Goal: Find specific page/section: Find specific page/section

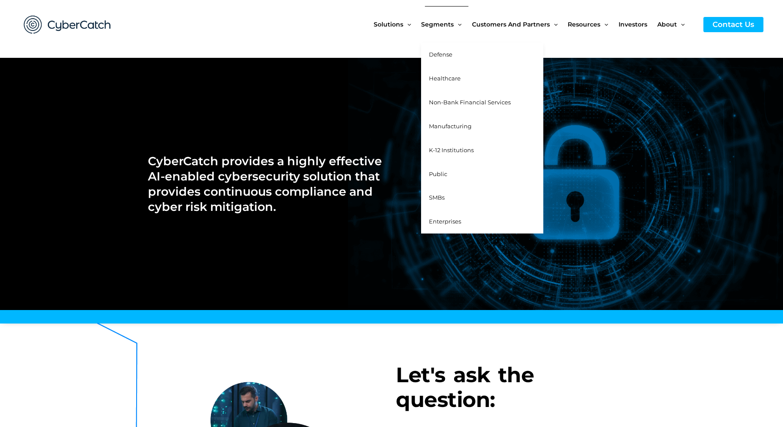
click at [437, 197] on span "SMBs" at bounding box center [437, 197] width 16 height 7
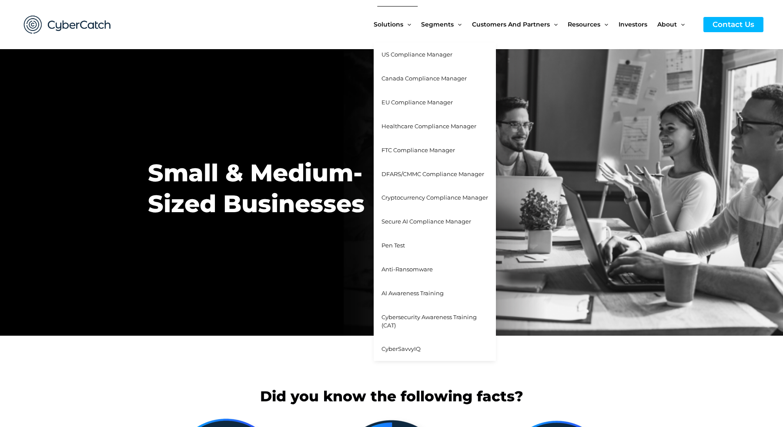
click at [410, 100] on span "EU Compliance Manager" at bounding box center [416, 102] width 71 height 7
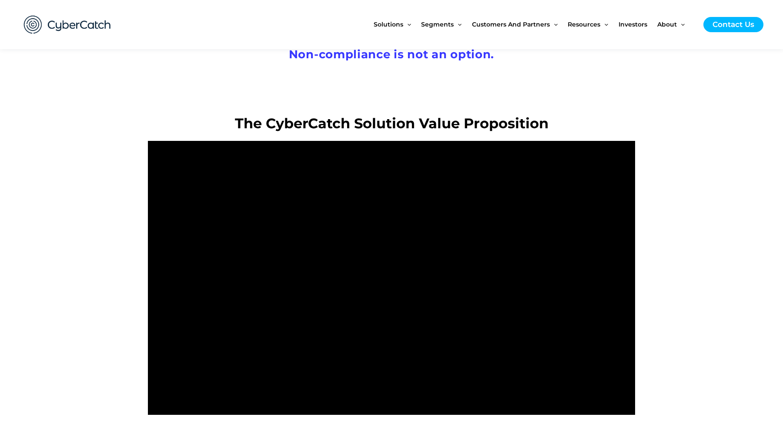
scroll to position [2429, 0]
